Goal: Transaction & Acquisition: Purchase product/service

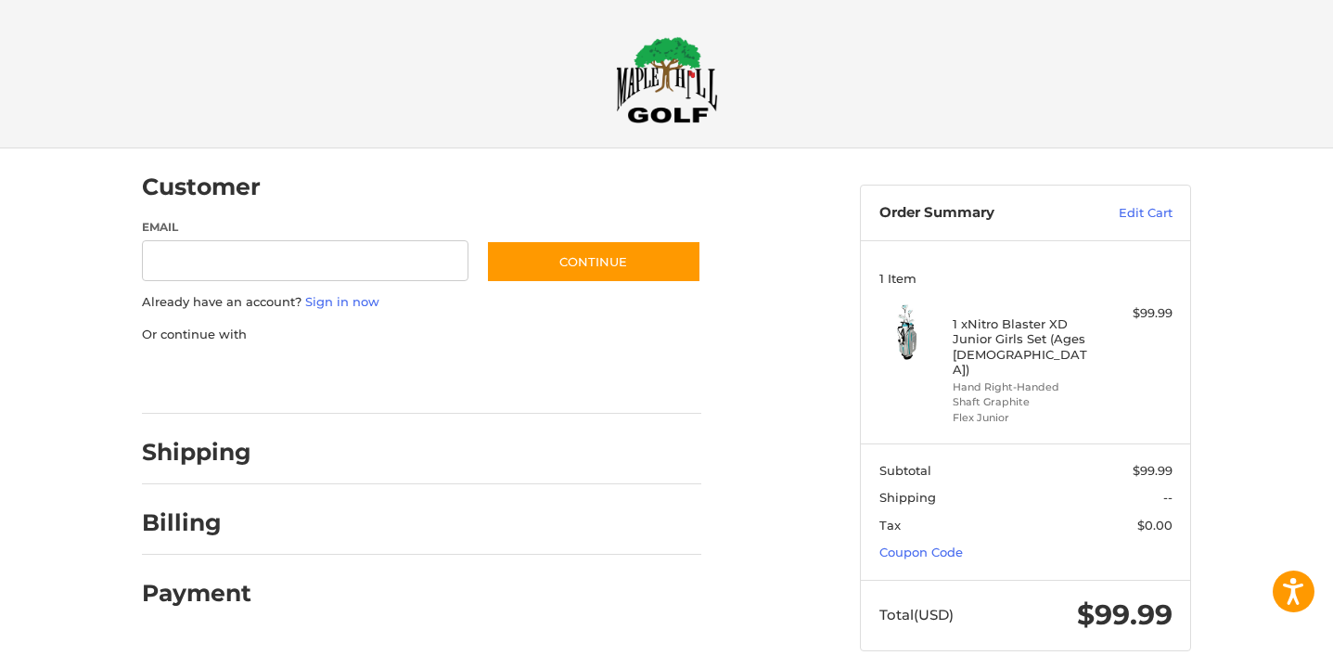
click at [571, 225] on div "Email Subscribe to our newsletter. Continue" at bounding box center [421, 256] width 559 height 74
click at [917, 544] on link "Coupon Code" at bounding box center [920, 551] width 83 height 15
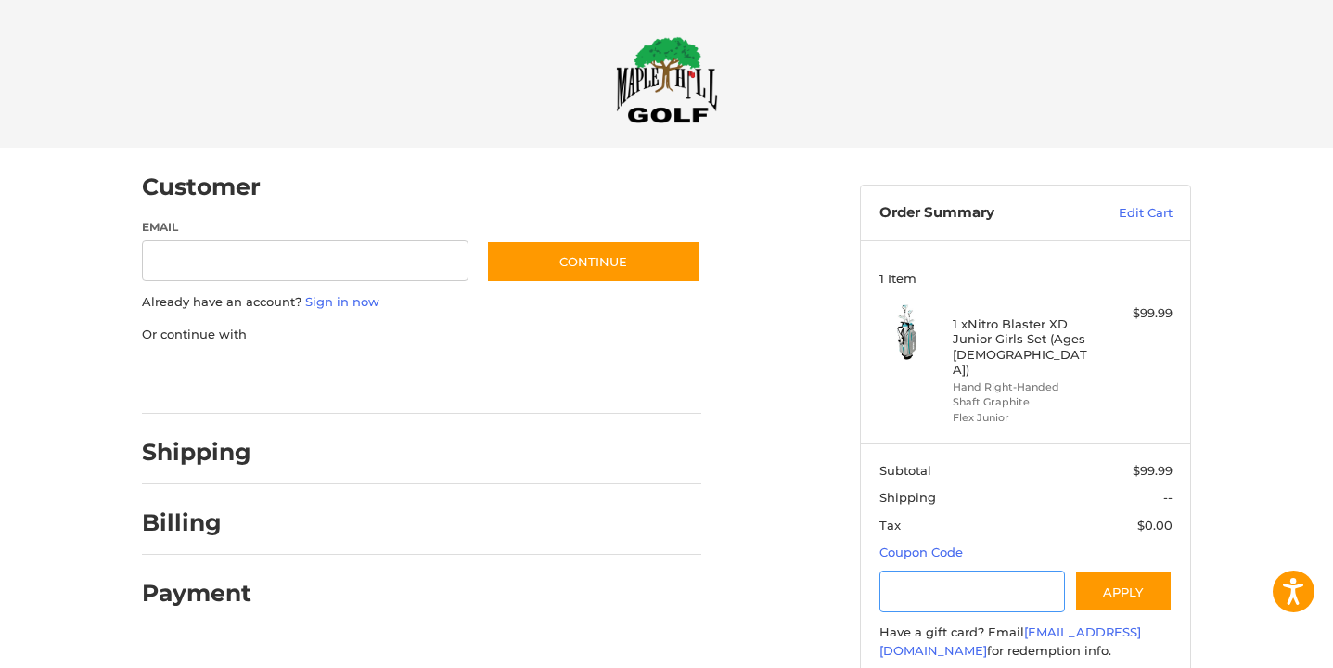
click at [925, 570] on input "Gift Certificate or Coupon Code" at bounding box center [972, 591] width 186 height 42
type input "********"
click at [1138, 571] on button "Apply" at bounding box center [1123, 591] width 98 height 42
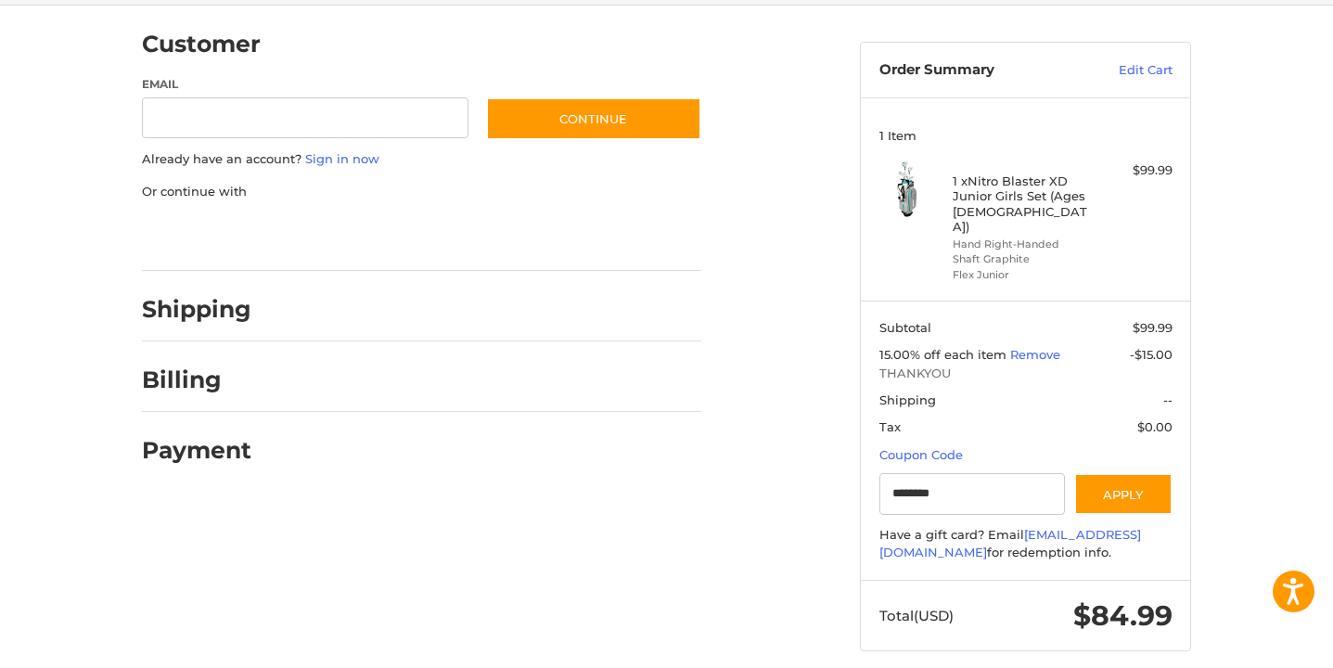
scroll to position [141, 0]
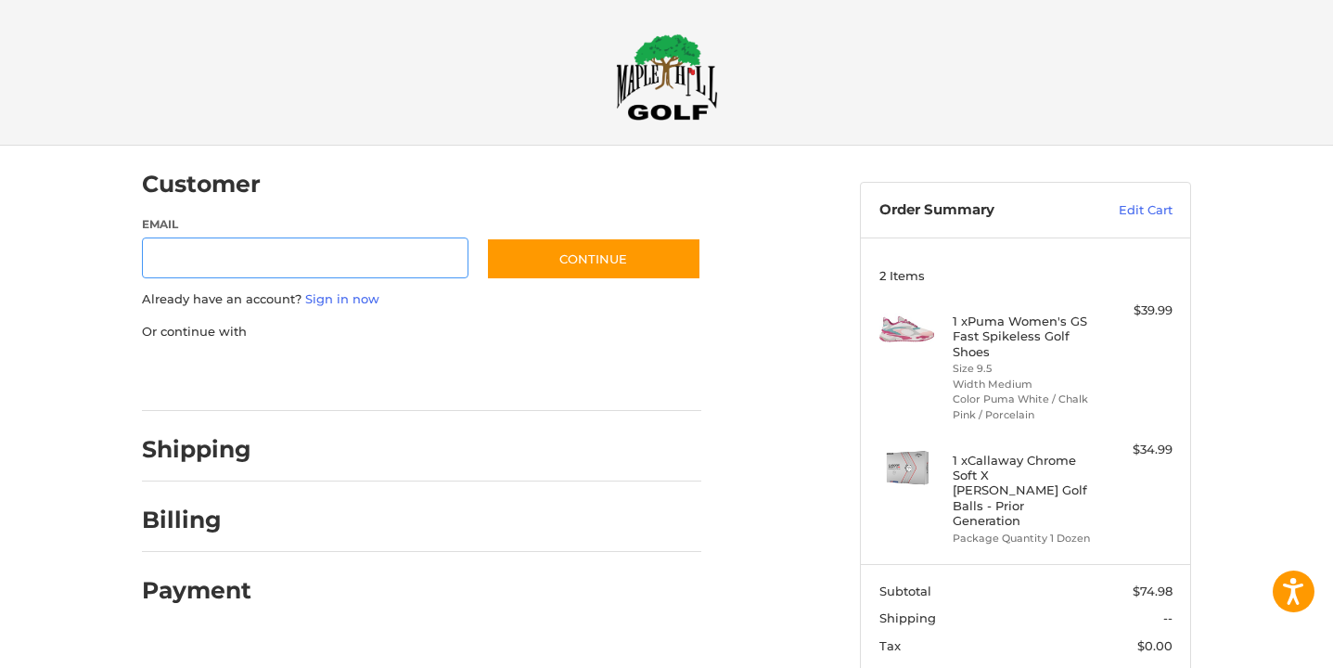
scroll to position [60, 0]
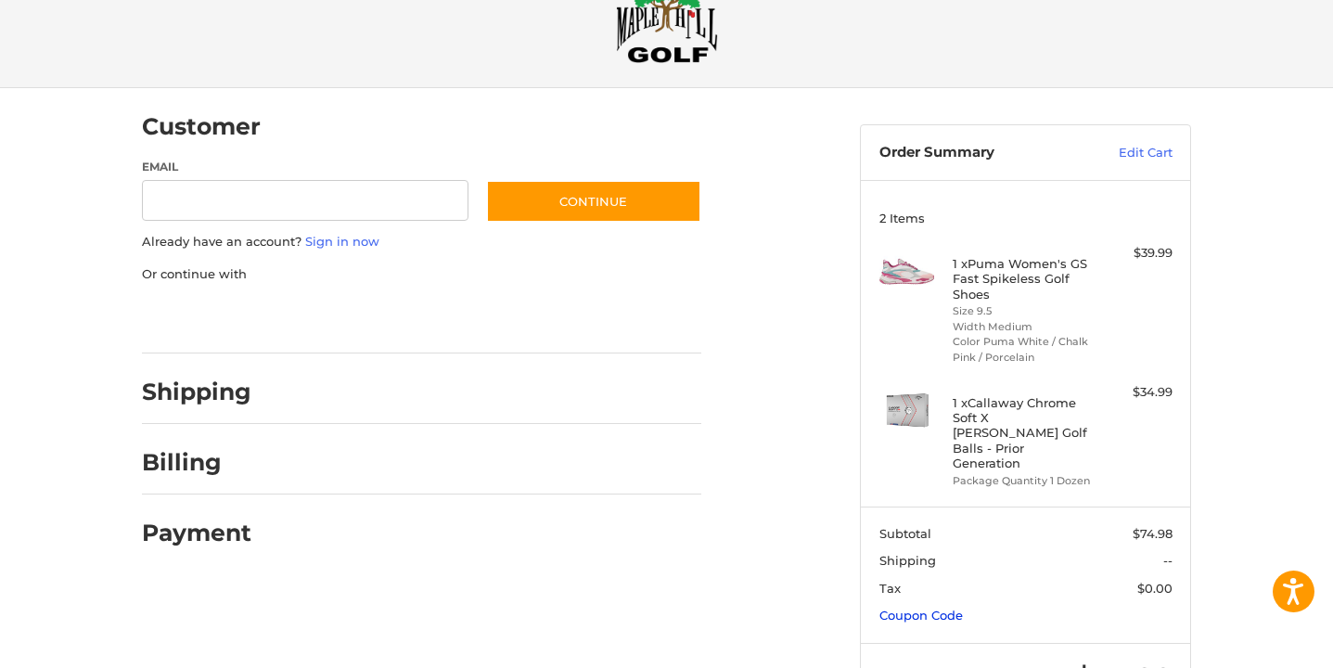
click at [924, 607] on link "Coupon Code" at bounding box center [920, 614] width 83 height 15
click at [937, 633] on input "Gift Certificate or Coupon Code" at bounding box center [972, 654] width 186 height 42
type input "*"
type input "********"
click at [1108, 633] on button "Apply" at bounding box center [1123, 654] width 98 height 42
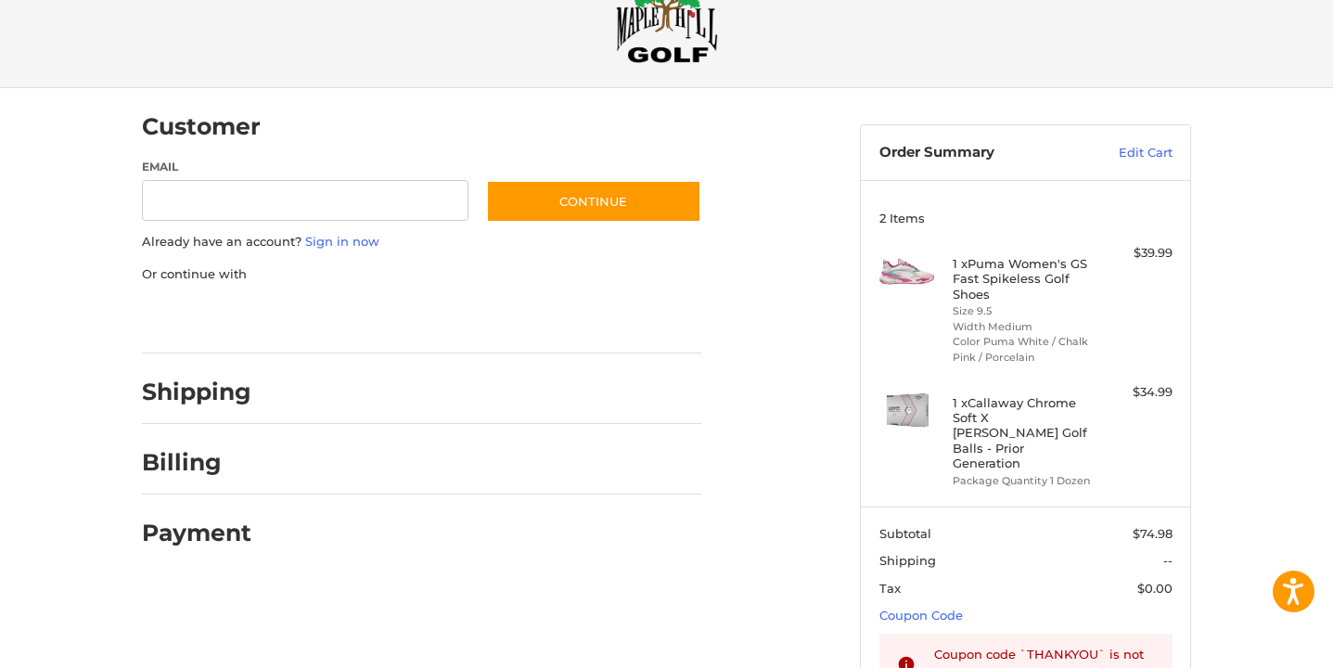
click at [325, 249] on p "Already have an account? Sign in now" at bounding box center [421, 242] width 559 height 19
click at [336, 245] on link "Sign in now" at bounding box center [342, 241] width 74 height 15
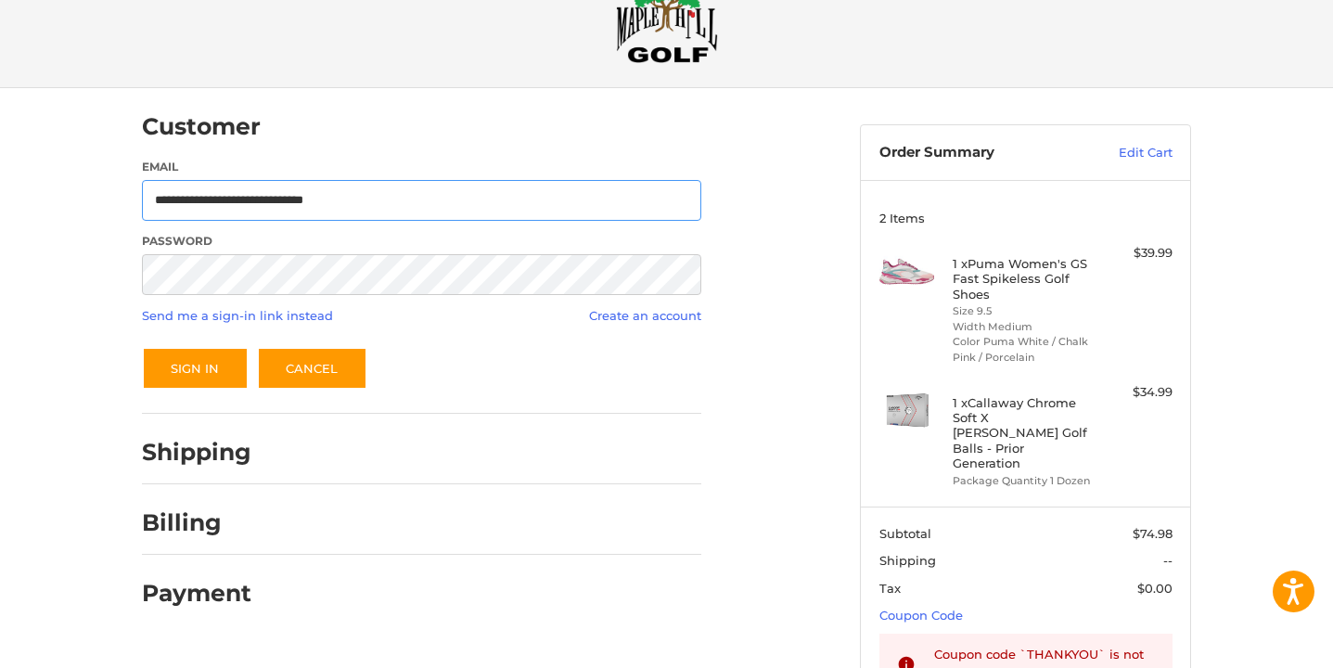
type input "**********"
click at [193, 359] on button "Sign In" at bounding box center [195, 368] width 107 height 43
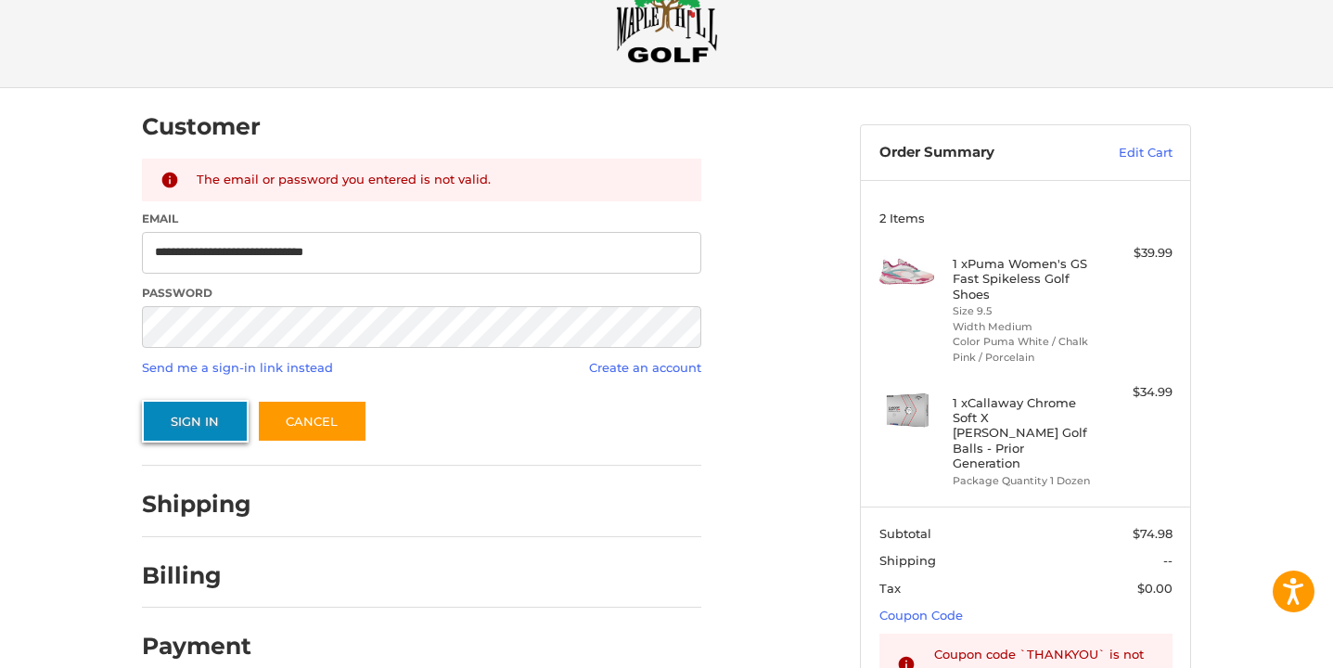
click at [221, 418] on button "Sign In" at bounding box center [195, 421] width 107 height 43
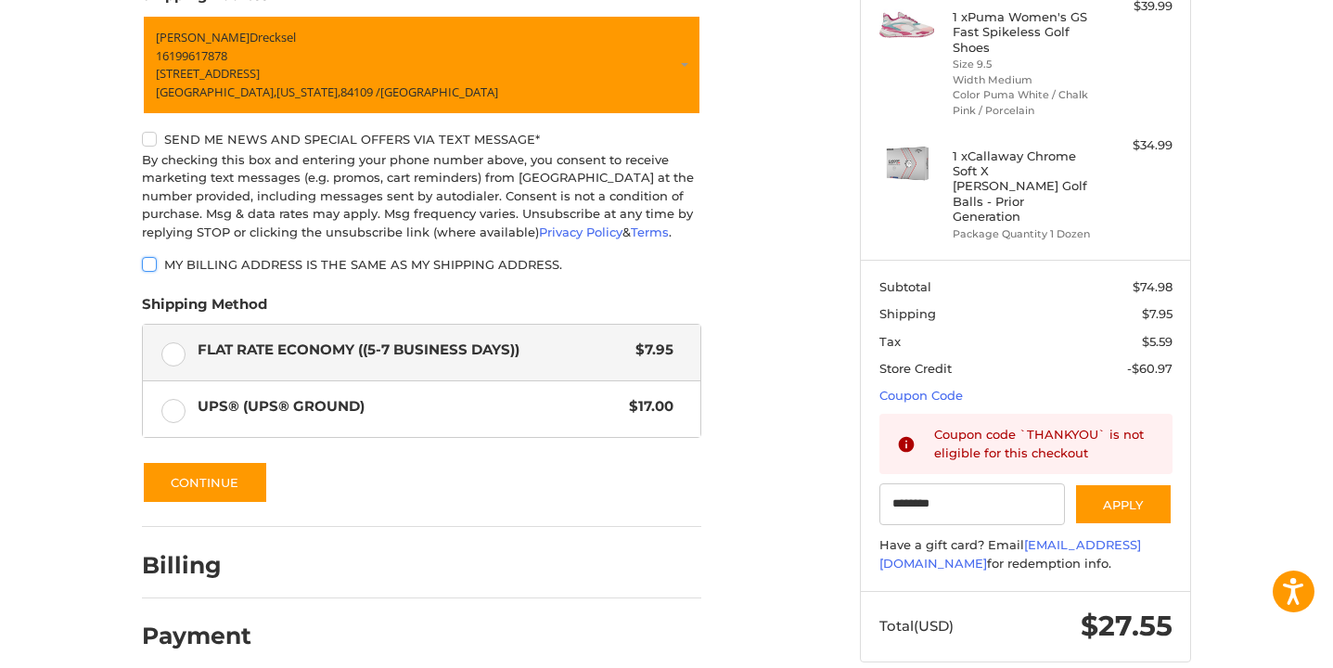
scroll to position [266, 0]
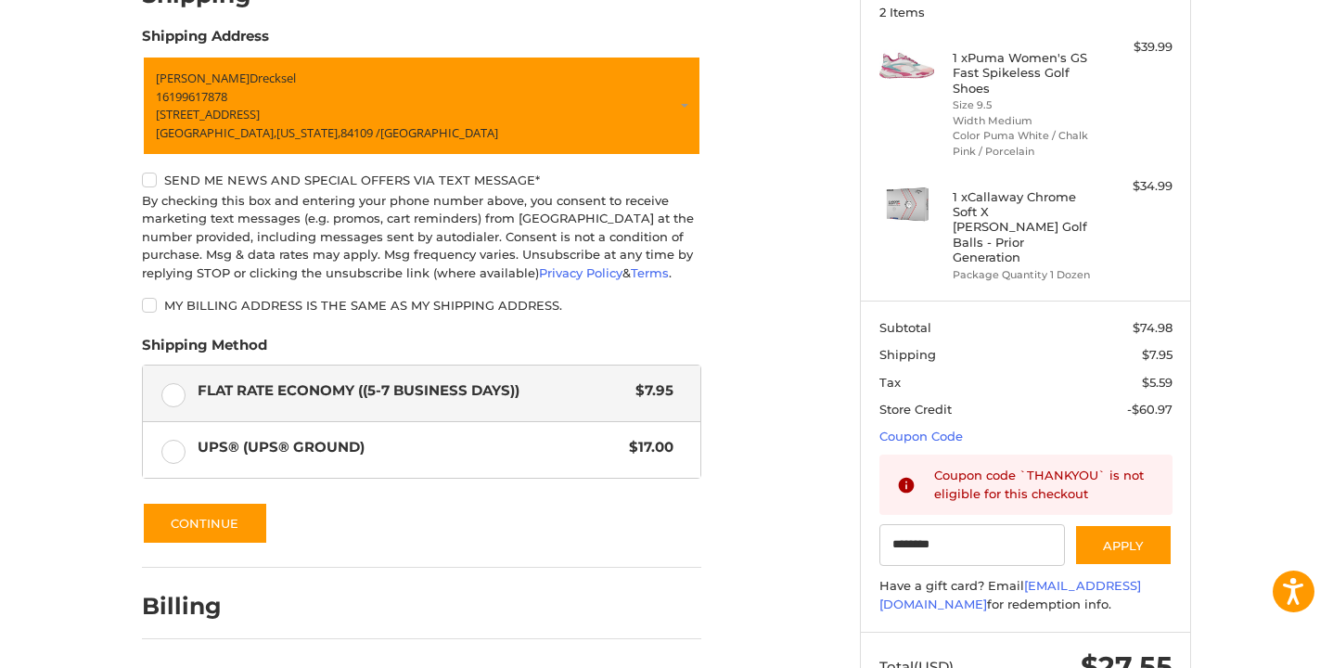
drag, startPoint x: 971, startPoint y: 53, endPoint x: 1046, endPoint y: 146, distance: 119.3
click at [1046, 146] on div "1 x Puma Women's GS Fast Spikeless Golf Shoes Size 9.5 Width Medium Color Puma …" at bounding box center [1025, 98] width 147 height 121
copy div "Puma Women's GS Fast Spikeless Golf Shoes Size 9.5 Width Medium Color Puma Whit…"
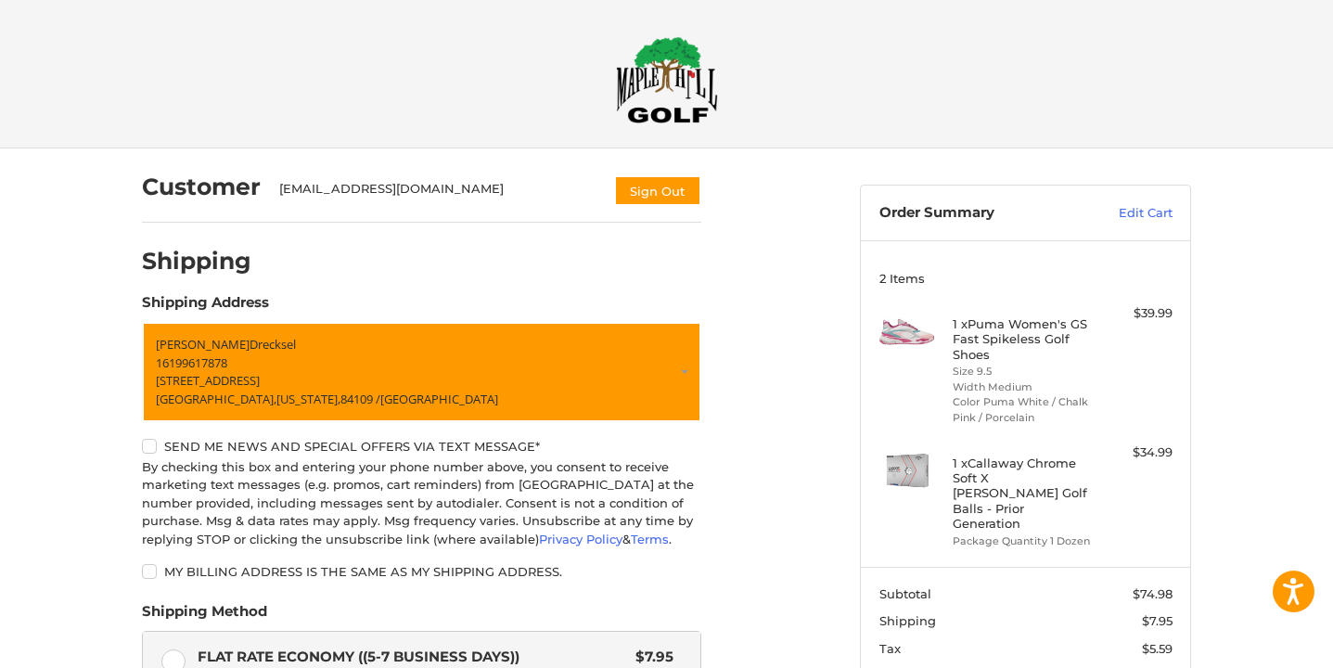
scroll to position [0, 0]
